Goal: Task Accomplishment & Management: Use online tool/utility

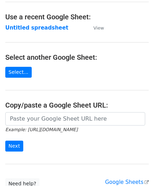
scroll to position [35, 0]
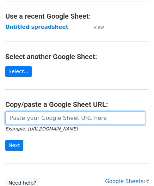
click at [33, 121] on input "url" at bounding box center [75, 118] width 140 height 13
paste input "[URL][DOMAIN_NAME]"
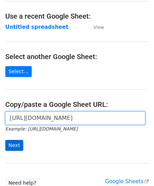
type input "[URL][DOMAIN_NAME]"
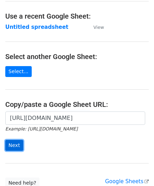
scroll to position [0, 0]
click at [15, 143] on input "Next" at bounding box center [14, 145] width 18 height 11
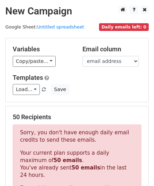
scroll to position [238, 0]
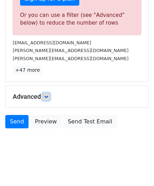
click at [44, 98] on link at bounding box center [46, 97] width 8 height 8
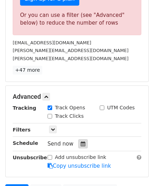
click at [81, 142] on icon at bounding box center [83, 144] width 5 height 5
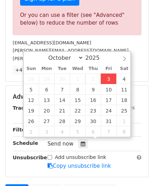
type input "[DATE] 12:00"
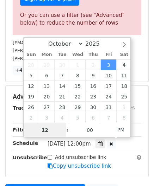
scroll to position [0, 0]
paste input "0"
type input "10"
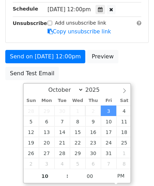
type input "[DATE] 22:00"
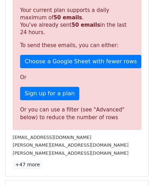
scroll to position [323, 0]
